Goal: Information Seeking & Learning: Find specific page/section

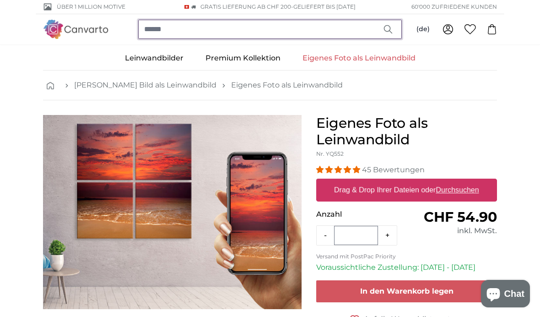
click at [247, 27] on input "search" at bounding box center [269, 29] width 263 height 19
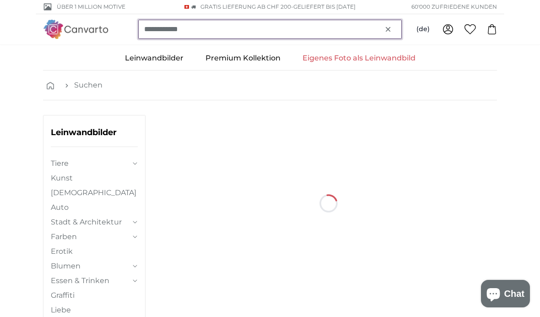
type input "**********"
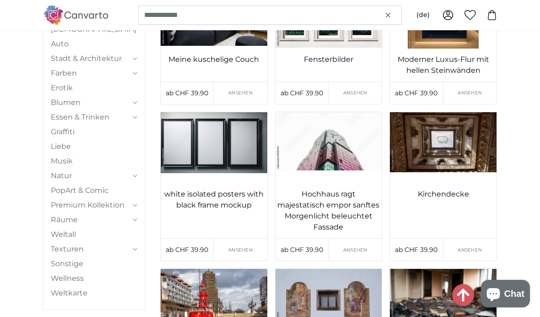
scroll to position [2928, 0]
